Goal: Transaction & Acquisition: Purchase product/service

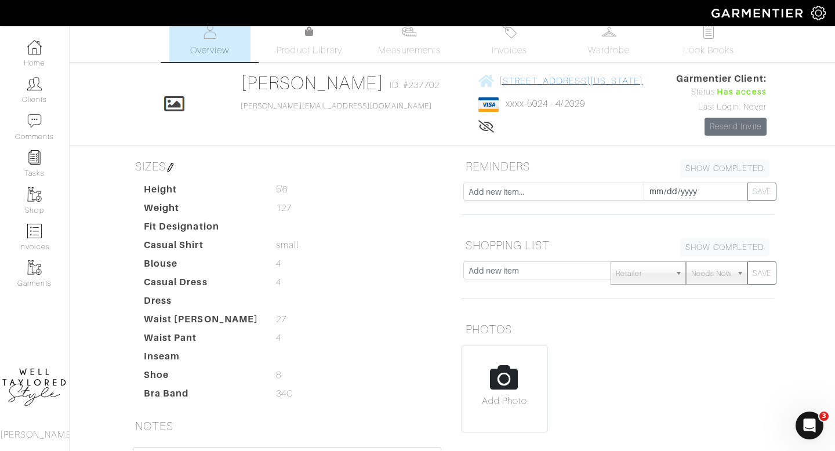
click at [499, 84] on span "180 MONTAGUE ST - APT 15F BROOKLYN, New York - 11201" at bounding box center [571, 80] width 144 height 10
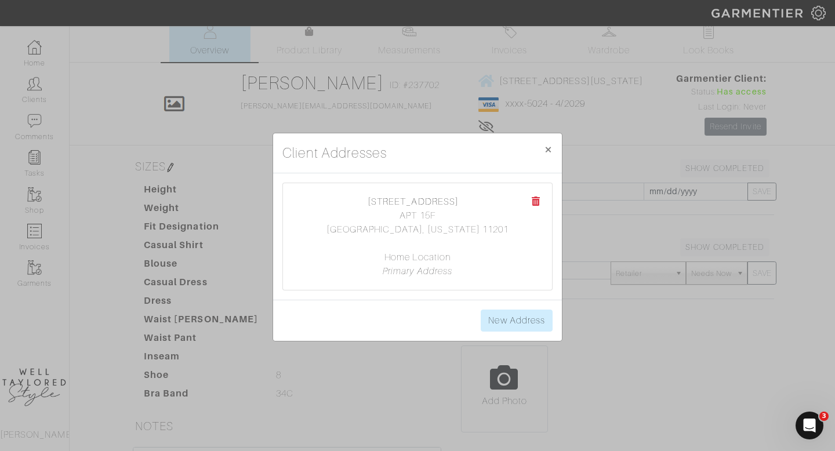
drag, startPoint x: 449, startPoint y: 215, endPoint x: 338, endPoint y: 186, distance: 114.4
click at [338, 186] on div "180 MONTAGUE ST APT 15F BROOKLYN, New York 11201 Home Location Primary Address" at bounding box center [417, 236] width 269 height 107
copy center "180 MONTAGUE ST APT 15F"
click at [278, 122] on div "Client Addresses × Close 180 MONTAGUE ST APT 15F BROOKLYN, New York 11201 Home …" at bounding box center [417, 225] width 835 height 451
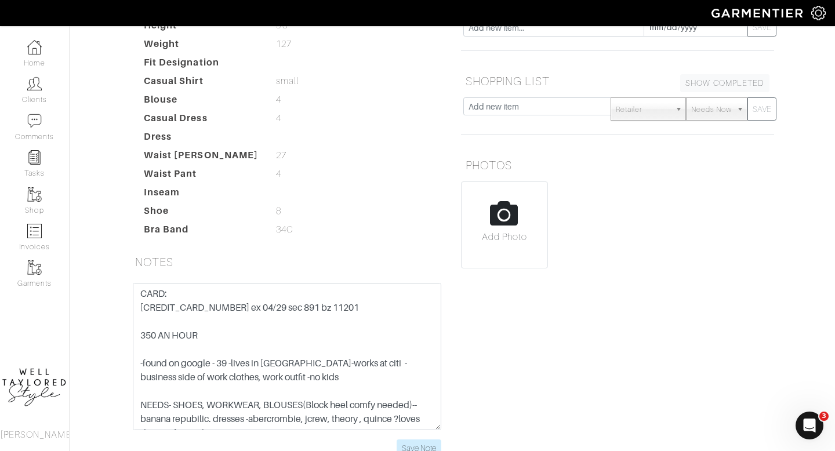
scroll to position [177, 0]
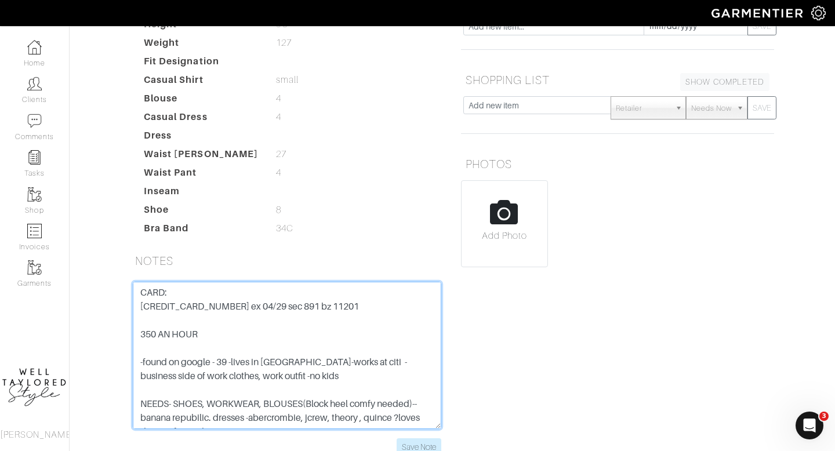
drag, startPoint x: 231, startPoint y: 307, endPoint x: 100, endPoint y: 311, distance: 130.5
click at [100, 311] on div "ANNE Christensen Overview Overview Measurements Product Library Invoices Wardro…" at bounding box center [417, 163] width 835 height 616
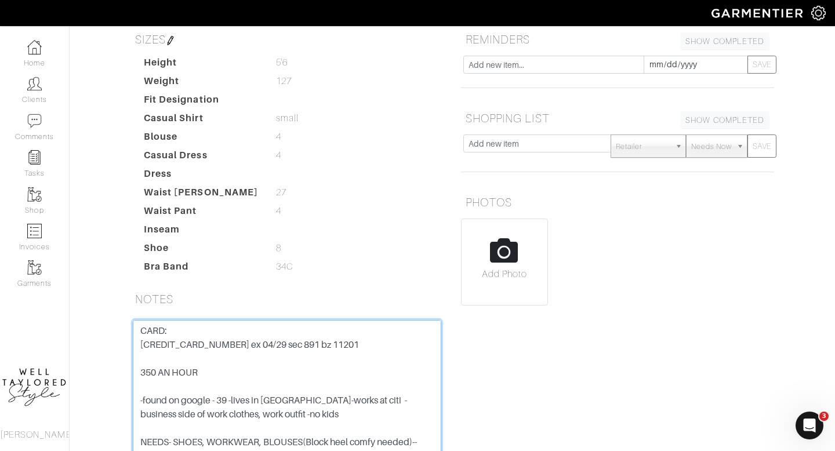
scroll to position [0, 0]
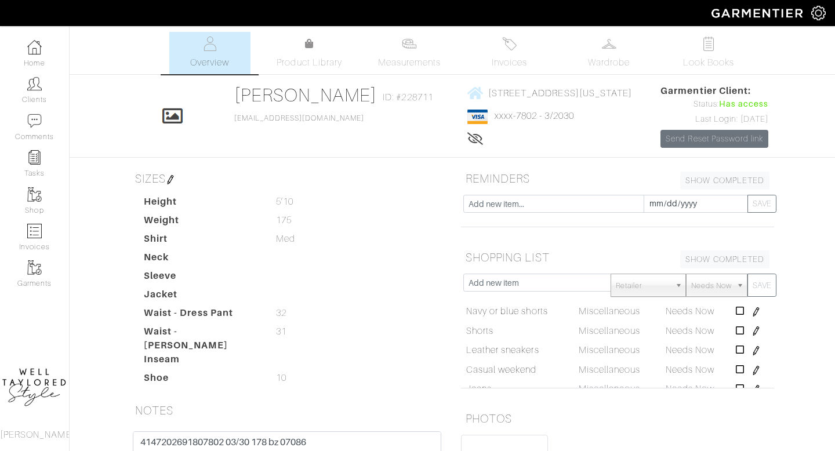
scroll to position [276, 0]
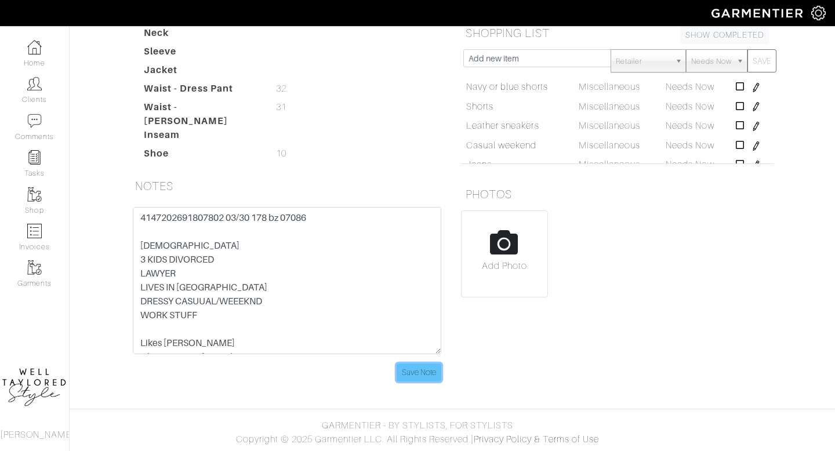
click at [404, 373] on input "Save Note" at bounding box center [418, 372] width 45 height 18
click at [39, 100] on link "Clients" at bounding box center [34, 90] width 69 height 37
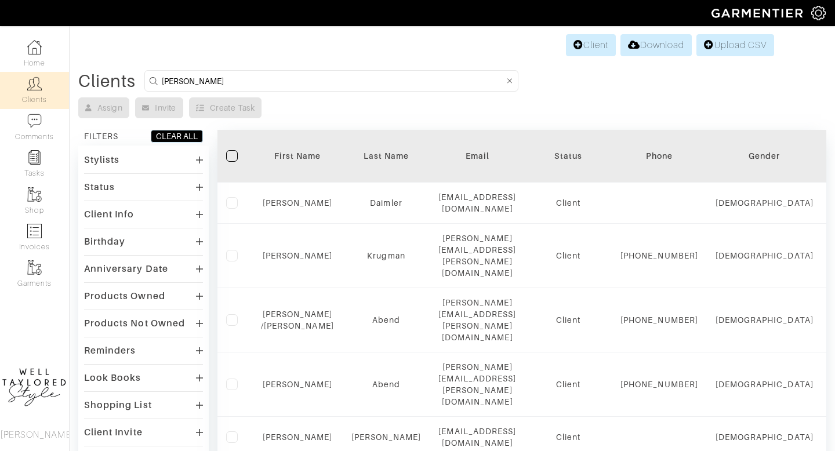
type input "kolb"
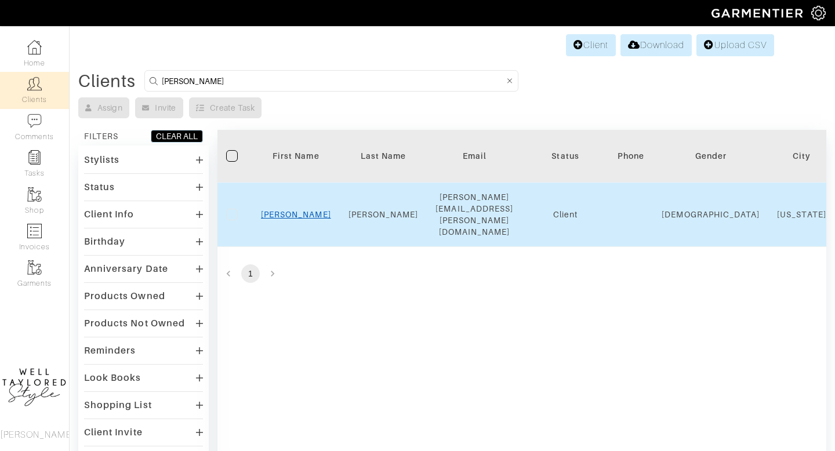
click at [294, 210] on link "Kolb" at bounding box center [296, 214] width 70 height 9
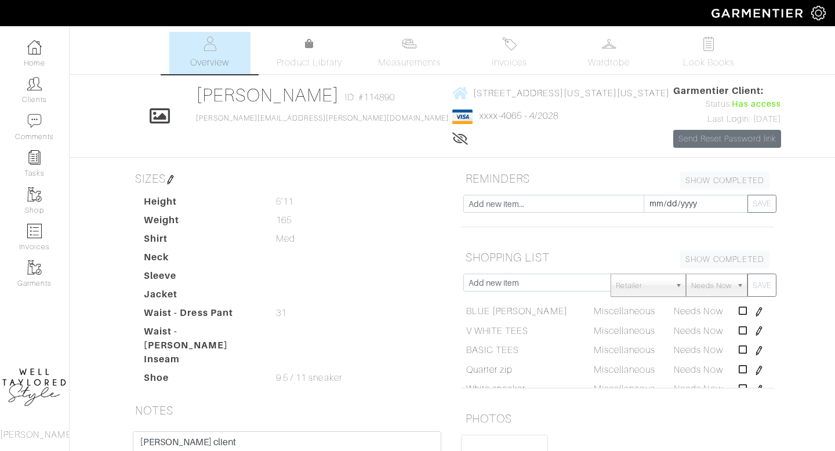
click at [507, 63] on span "Invoices" at bounding box center [509, 63] width 35 height 14
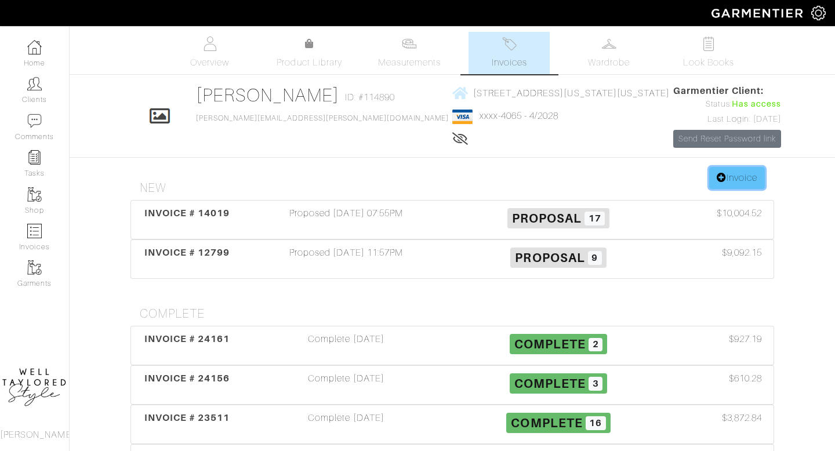
click at [730, 170] on link "Invoice" at bounding box center [737, 178] width 56 height 22
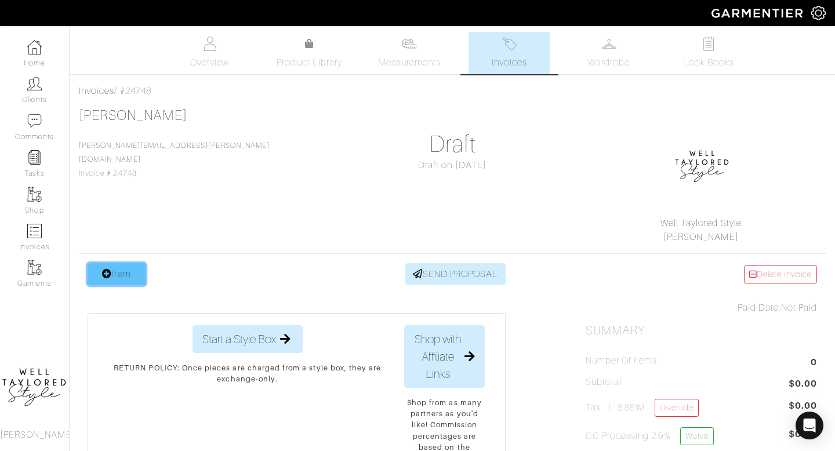
click at [133, 275] on link "Item" at bounding box center [117, 274] width 58 height 22
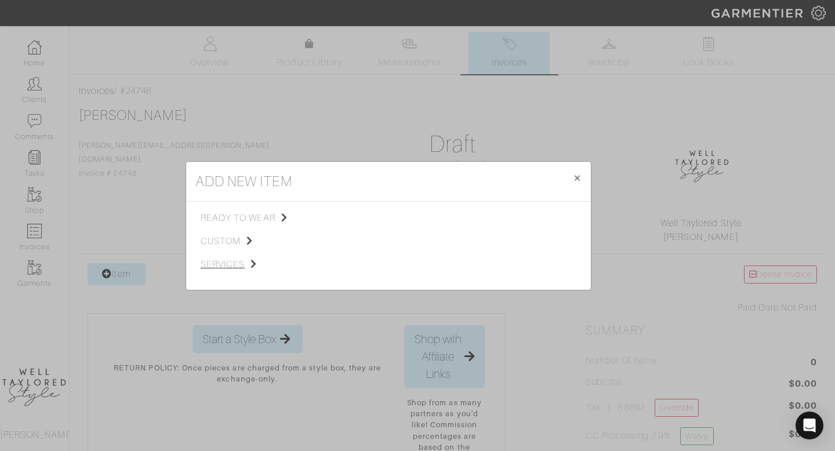
click at [243, 261] on span "services" at bounding box center [259, 264] width 117 height 14
click at [371, 217] on span "Styling Service" at bounding box center [362, 216] width 57 height 9
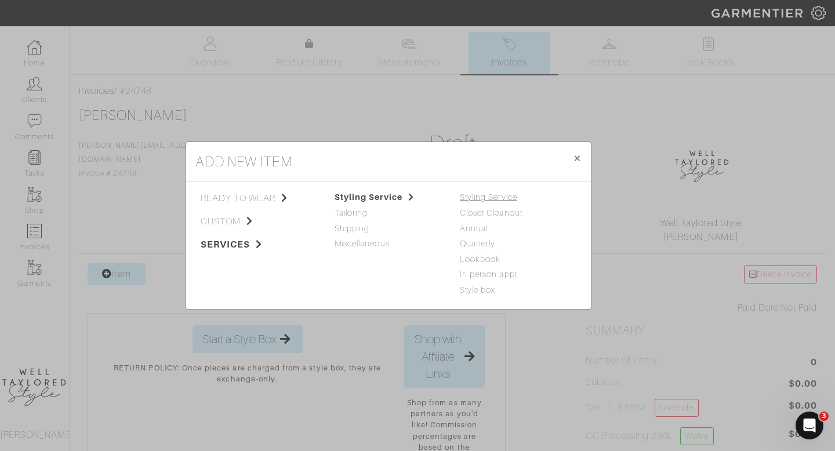
click at [490, 201] on link "Styling Service" at bounding box center [488, 196] width 57 height 9
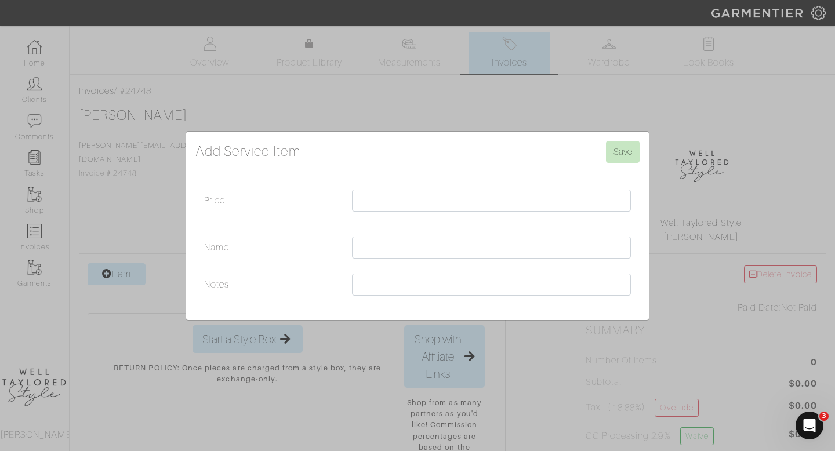
click at [348, 206] on div at bounding box center [491, 204] width 296 height 28
click at [492, 111] on div "Add Service Item Save Price Name Notes" at bounding box center [417, 225] width 835 height 451
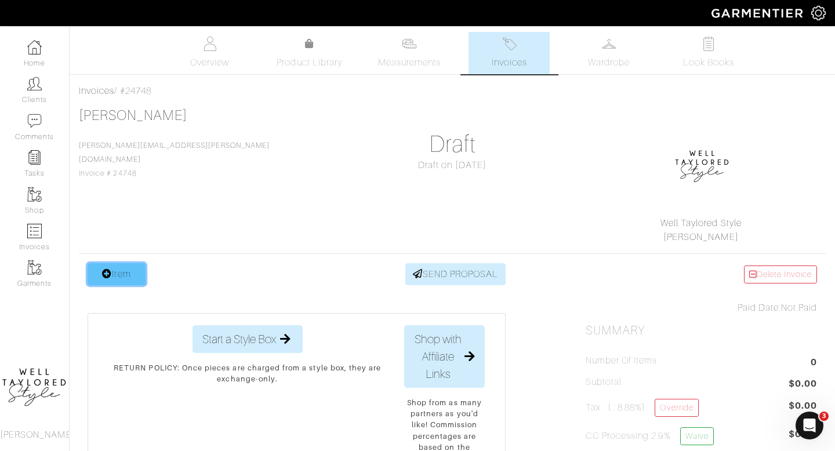
click at [119, 268] on link "Item" at bounding box center [117, 274] width 58 height 22
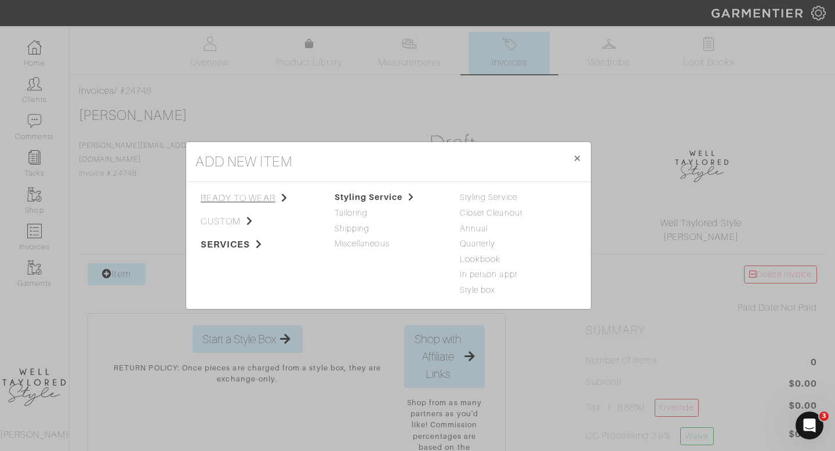
click at [234, 201] on span "ready to wear" at bounding box center [259, 198] width 117 height 14
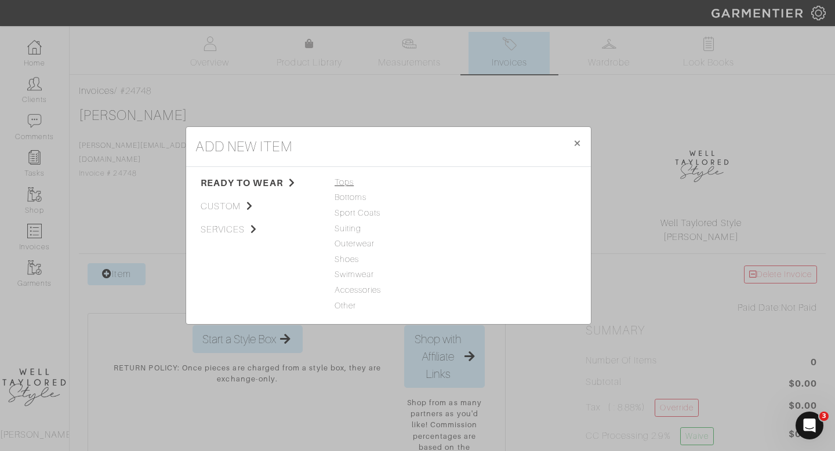
click at [345, 183] on span "Tops" at bounding box center [388, 182] width 108 height 13
click at [478, 191] on div "Henley" at bounding box center [514, 197] width 108 height 13
click at [481, 198] on link "Henley" at bounding box center [473, 196] width 27 height 9
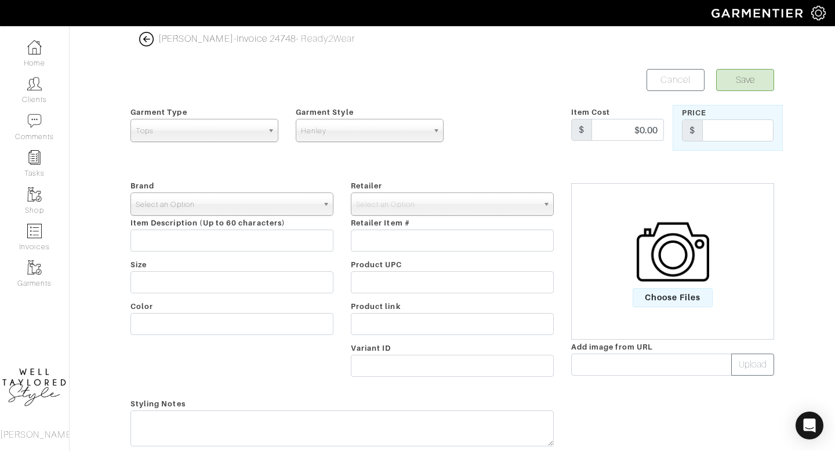
click at [255, 210] on span "Select an Option" at bounding box center [227, 204] width 182 height 23
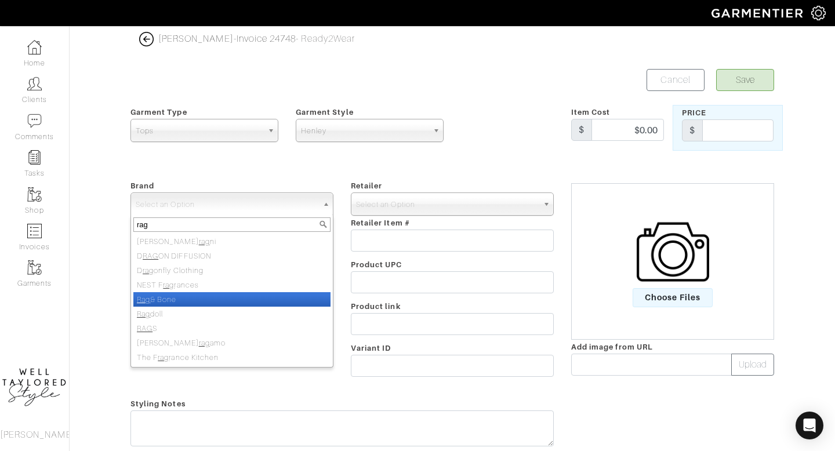
type input "rag"
click at [199, 295] on li "Rag & Bone" at bounding box center [231, 299] width 197 height 14
select select "Rag & Bone"
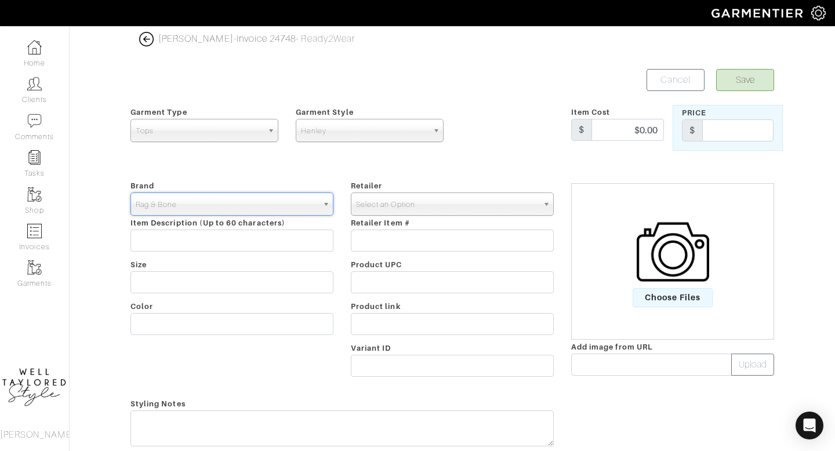
click at [417, 207] on span "Select an Option" at bounding box center [447, 204] width 182 height 23
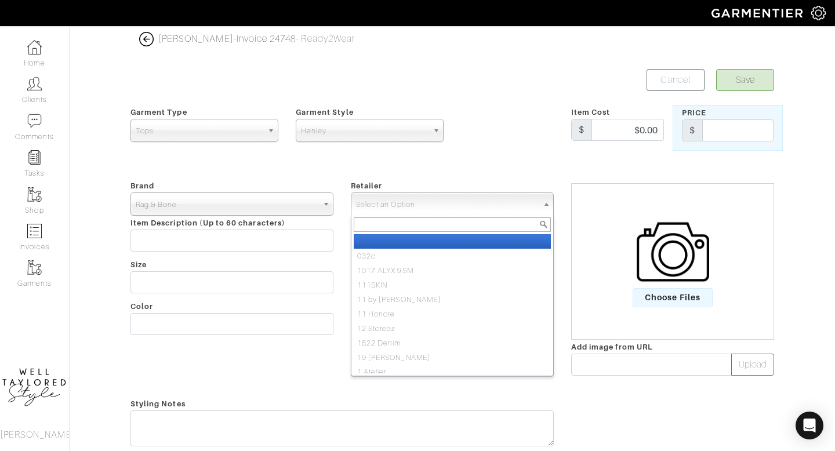
type input "e"
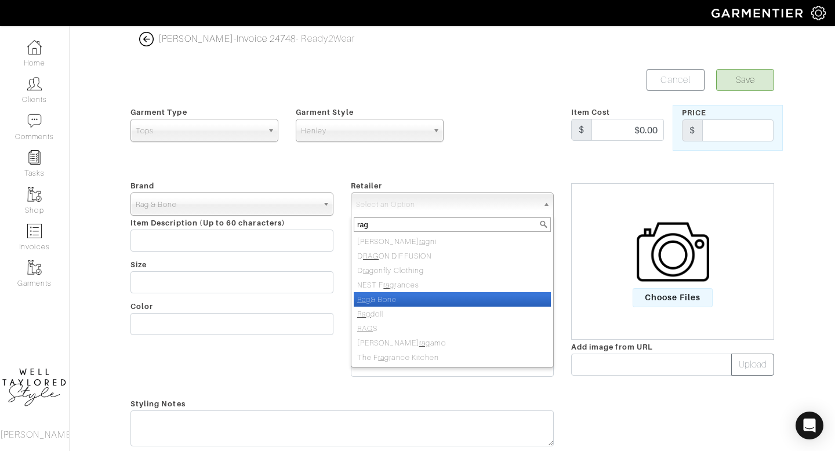
type input "rag"
click at [391, 302] on li "Rag & Bone" at bounding box center [452, 299] width 197 height 14
select select "15"
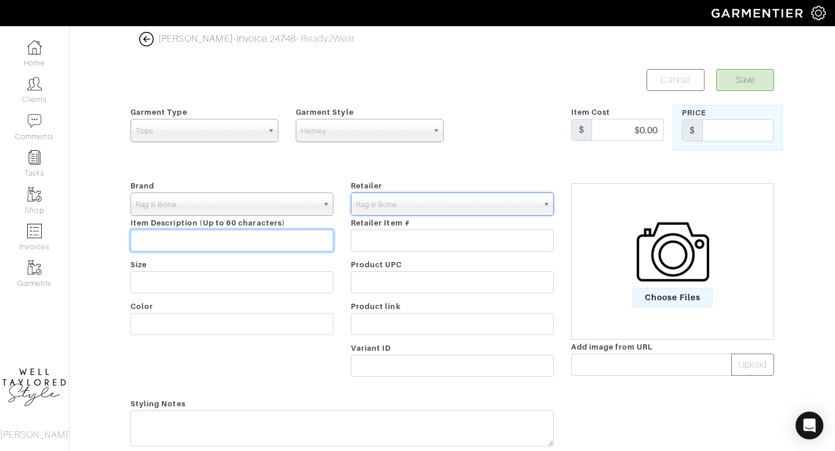
click at [199, 235] on input "text" at bounding box center [231, 241] width 203 height 22
type input "RAG AND BONE ORDER"
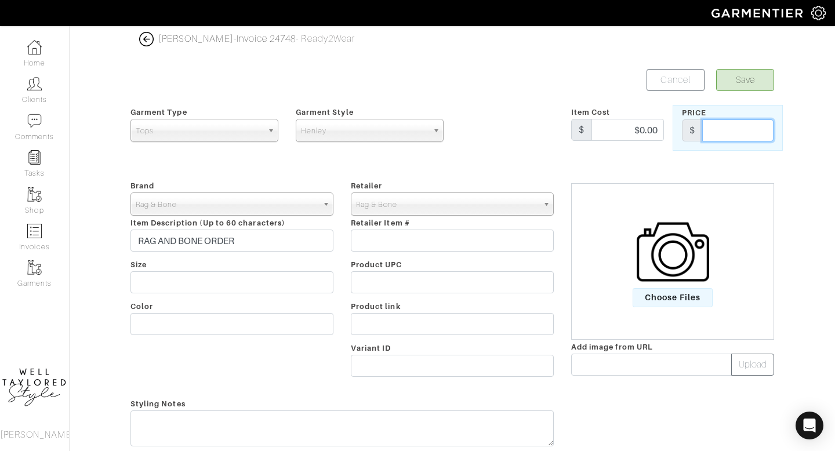
click at [731, 127] on input "text" at bounding box center [737, 130] width 71 height 22
type input "754"
click at [748, 81] on button "Save" at bounding box center [745, 80] width 58 height 22
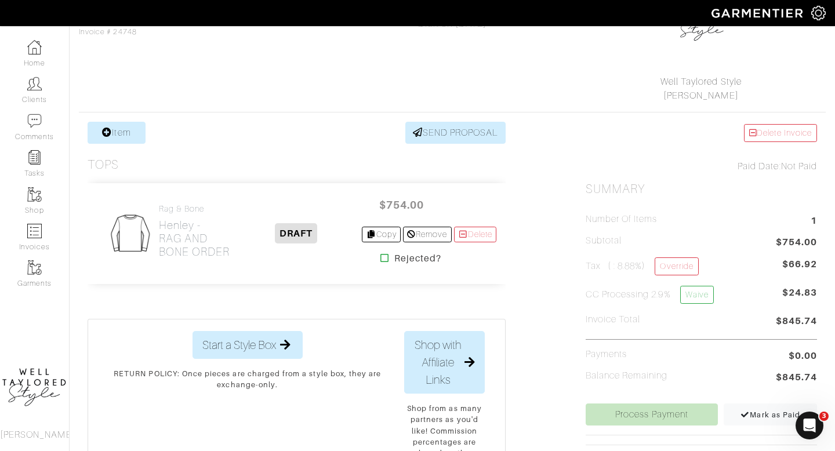
scroll to position [146, 0]
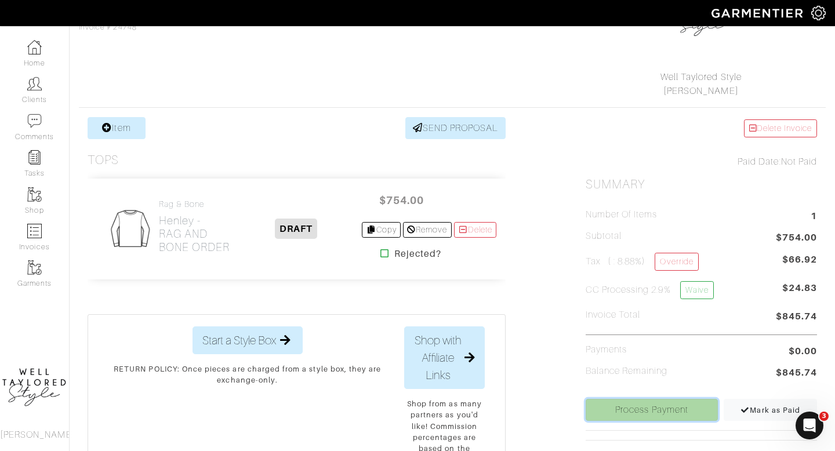
click at [675, 407] on link "Process Payment" at bounding box center [651, 410] width 133 height 22
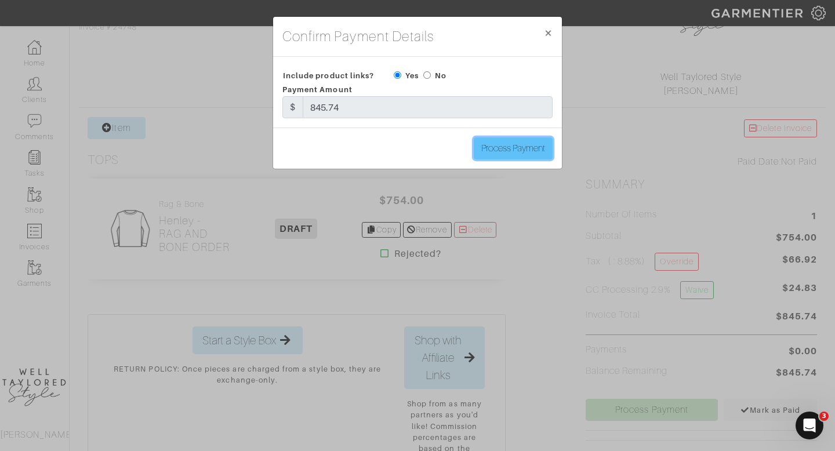
click at [538, 153] on input "Process Payment" at bounding box center [513, 148] width 79 height 22
type input "Process Payment"
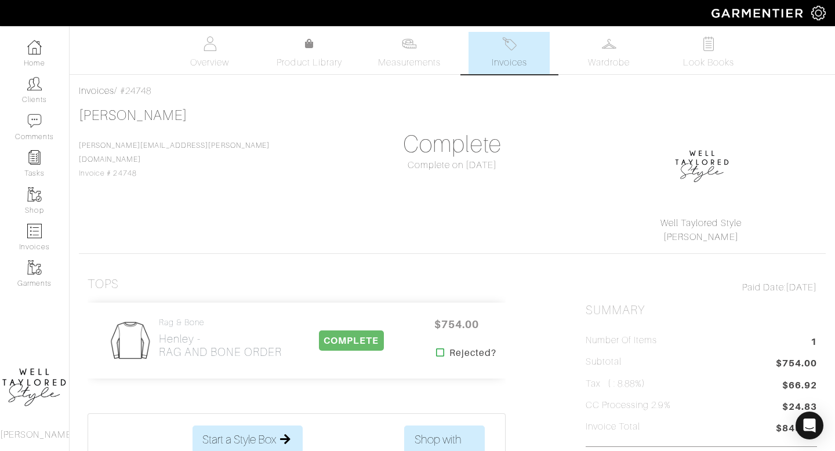
click at [511, 34] on link "Invoices" at bounding box center [508, 53] width 81 height 42
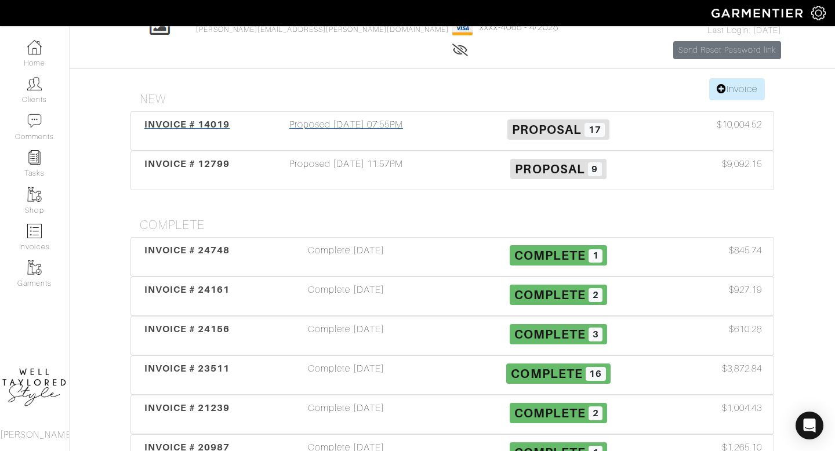
scroll to position [163, 0]
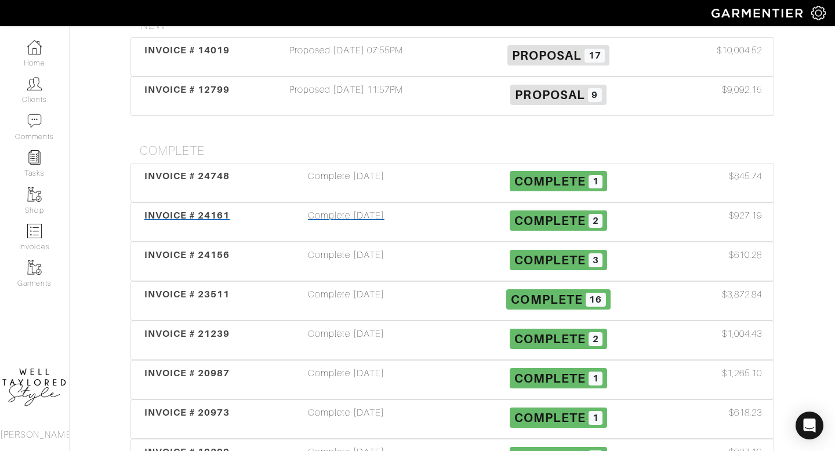
click at [377, 223] on div "Complete 07/21/25" at bounding box center [346, 222] width 212 height 27
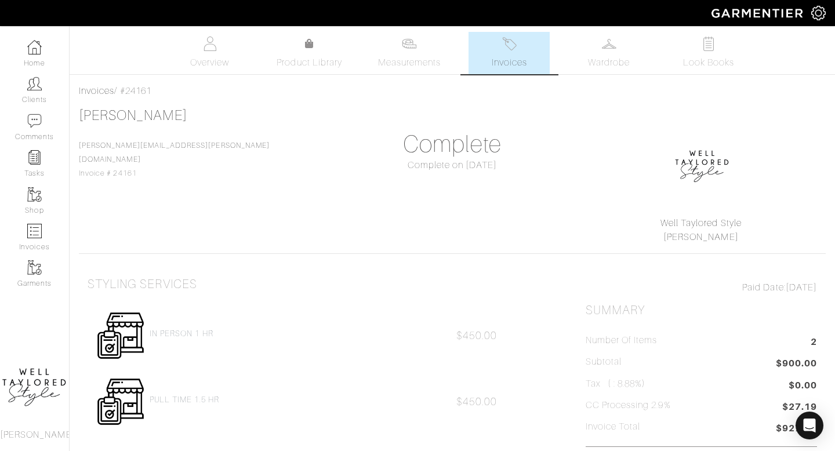
click at [519, 63] on span "Invoices" at bounding box center [509, 63] width 35 height 14
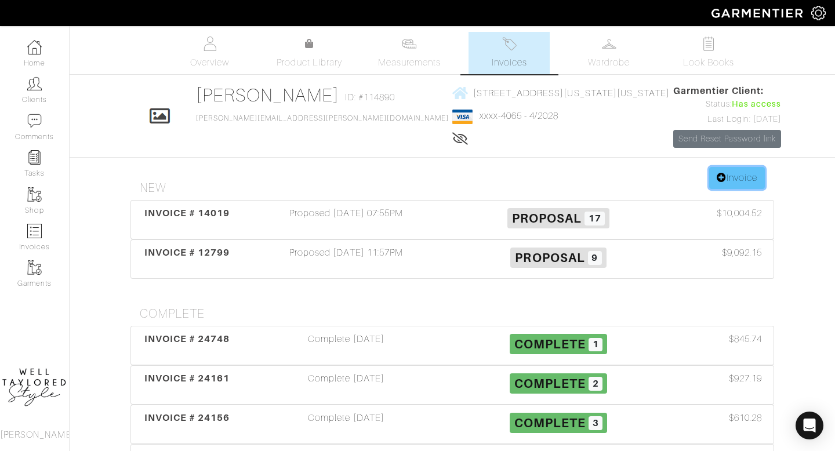
click at [716, 177] on icon at bounding box center [721, 177] width 10 height 9
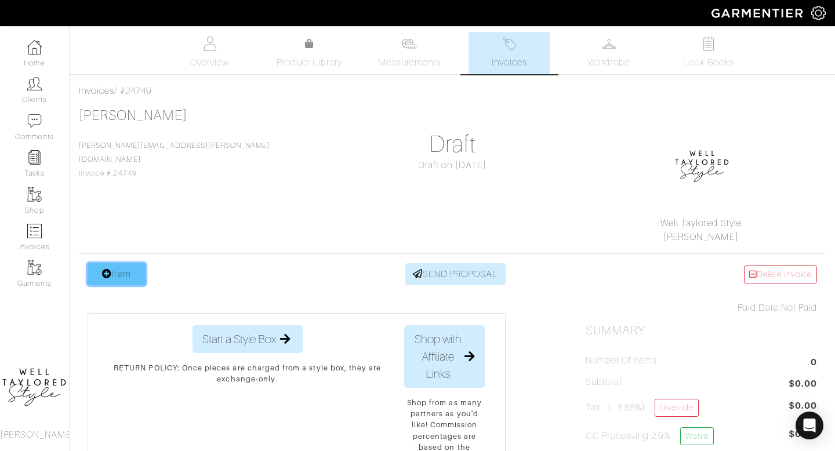
click at [126, 269] on link "Item" at bounding box center [117, 274] width 58 height 22
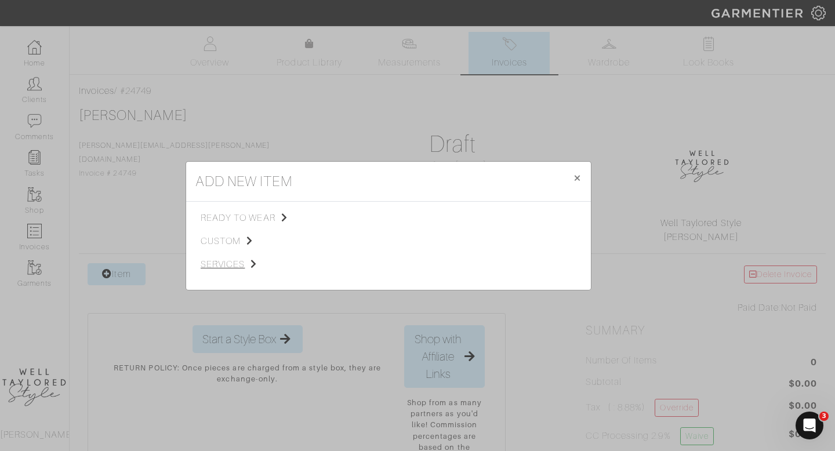
click at [234, 262] on span "services" at bounding box center [259, 264] width 117 height 14
click at [384, 216] on span "Styling Service" at bounding box center [362, 216] width 57 height 9
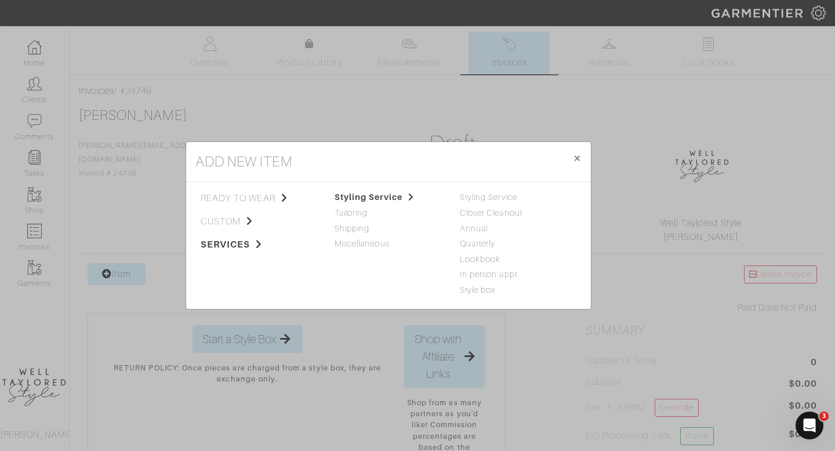
click at [479, 191] on div "Styling Service" at bounding box center [514, 197] width 108 height 13
click at [482, 198] on link "Styling Service" at bounding box center [488, 196] width 57 height 9
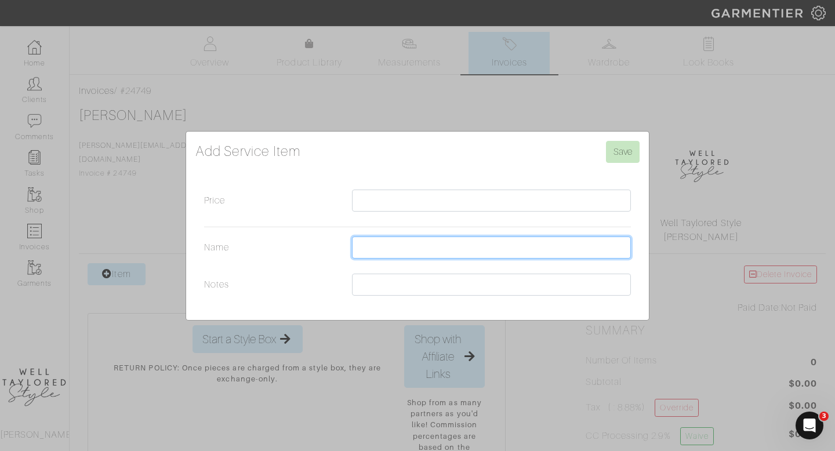
click at [366, 252] on input "Name" at bounding box center [491, 247] width 279 height 22
type input "2 HR PULL + 1 HR IN PERSON APPT (450 X3)"
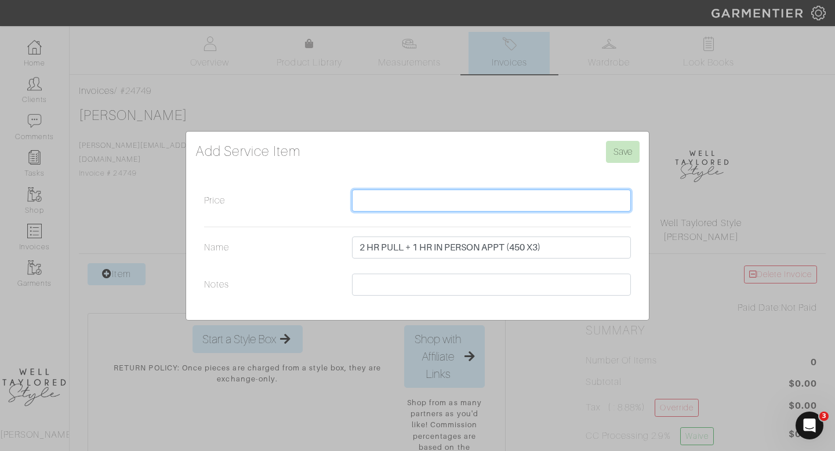
click at [377, 200] on input "Price" at bounding box center [491, 201] width 279 height 22
type input "1350"
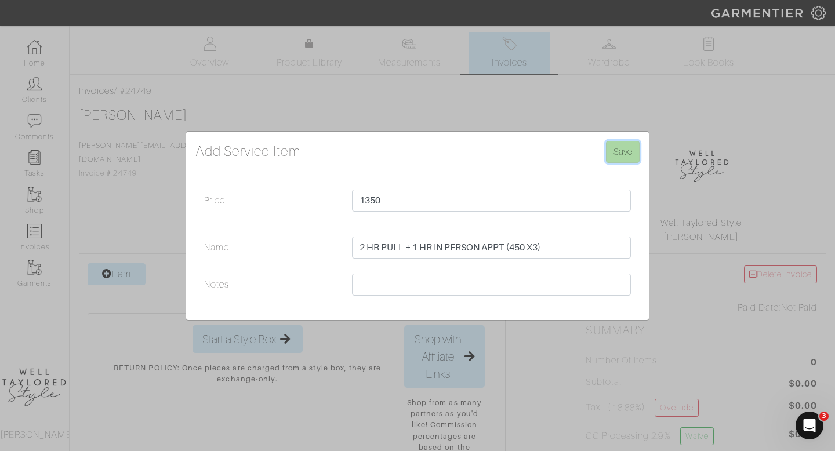
click at [609, 154] on input "Save" at bounding box center [623, 152] width 34 height 22
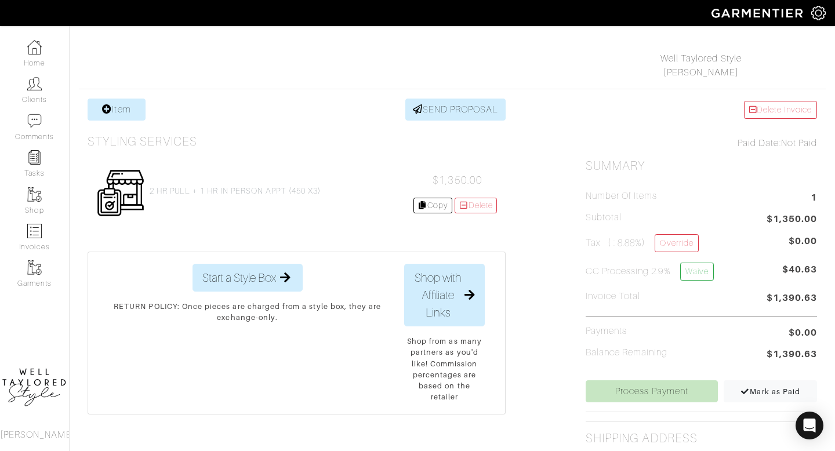
scroll to position [168, 0]
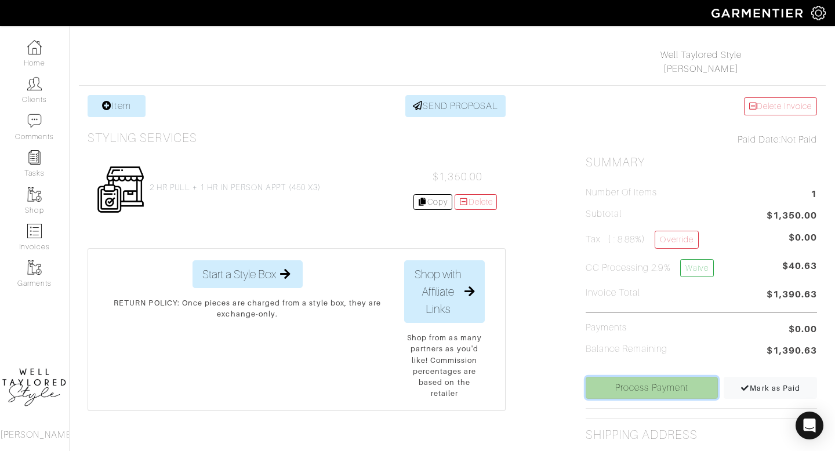
click at [629, 377] on link "Process Payment" at bounding box center [651, 388] width 133 height 22
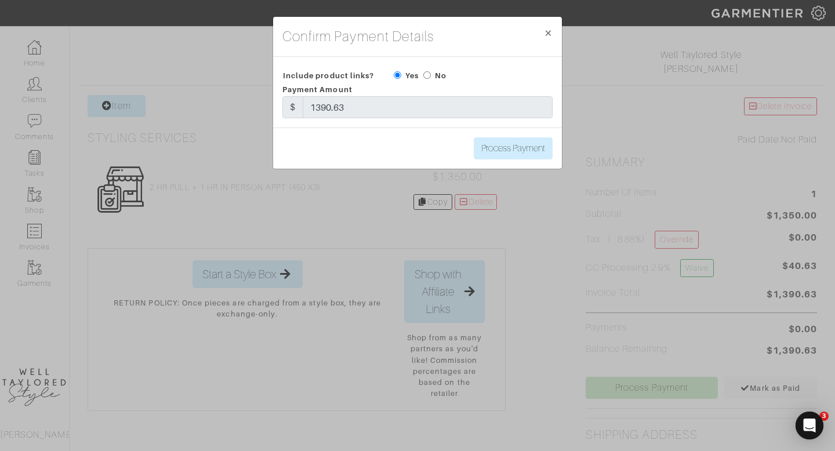
scroll to position [0, 0]
click at [522, 139] on input "Process Payment" at bounding box center [513, 148] width 79 height 22
type input "Process Payment"
